Goal: Go to known website: Access a specific website the user already knows

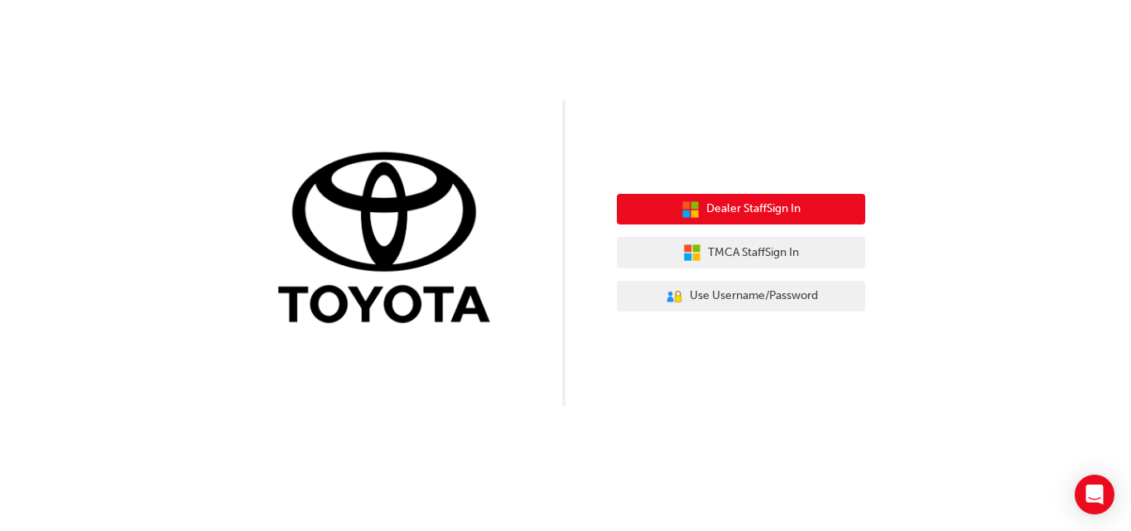
click at [709, 201] on span "Dealer Staff Sign In" at bounding box center [753, 208] width 94 height 19
